Goal: Information Seeking & Learning: Learn about a topic

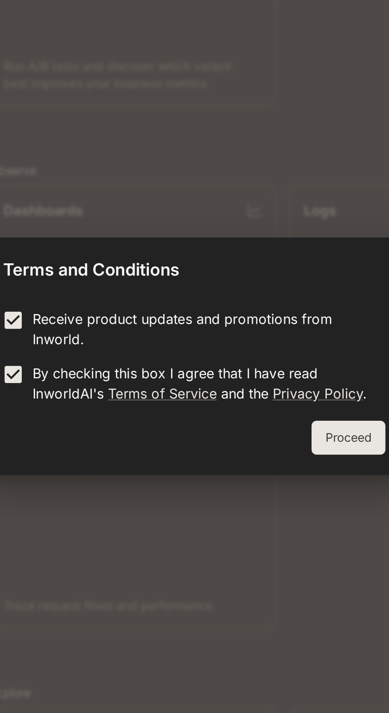
click at [273, 392] on button "Proceed" at bounding box center [266, 395] width 35 height 16
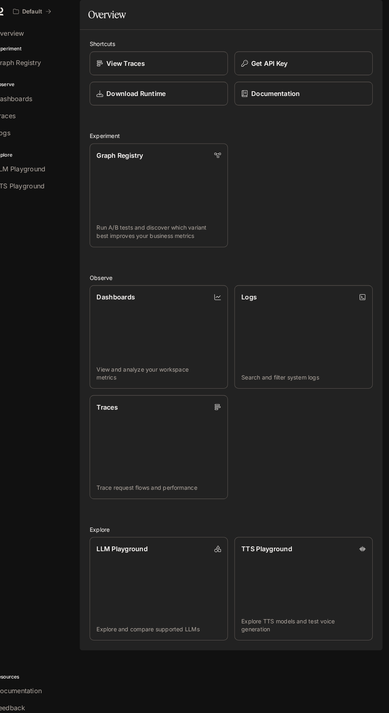
click at [333, 12] on span "Documentation" at bounding box center [334, 11] width 39 height 10
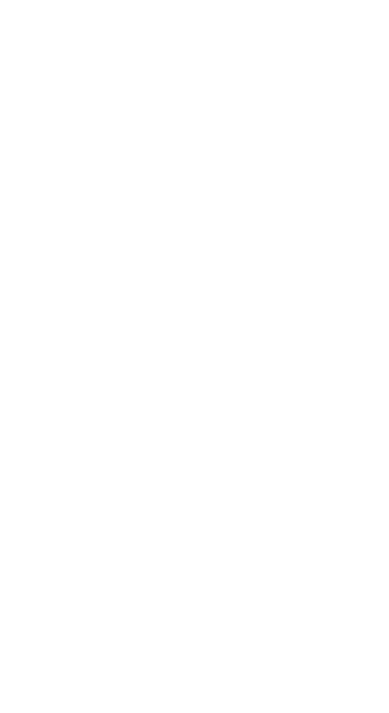
scroll to position [6, 0]
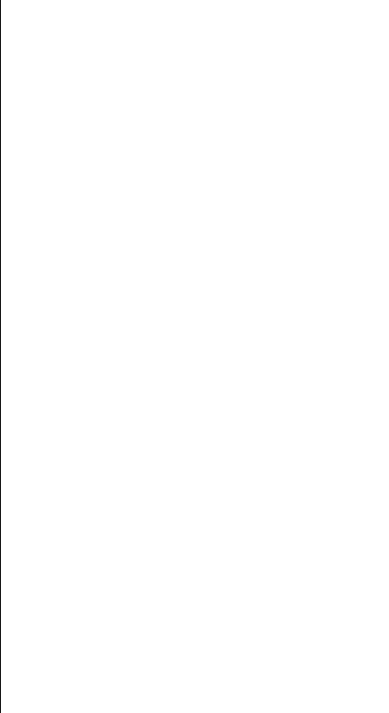
scroll to position [2, 0]
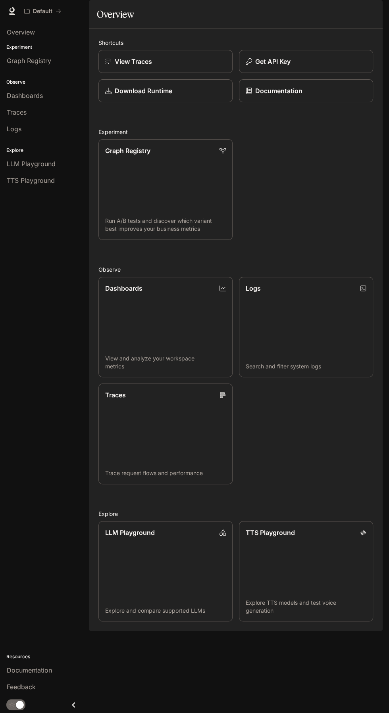
click at [29, 579] on div "Overview Experiment Graph Registry Observe Dashboards Traces Logs Explore LLM P…" at bounding box center [44, 367] width 89 height 691
